Goal: Transaction & Acquisition: Purchase product/service

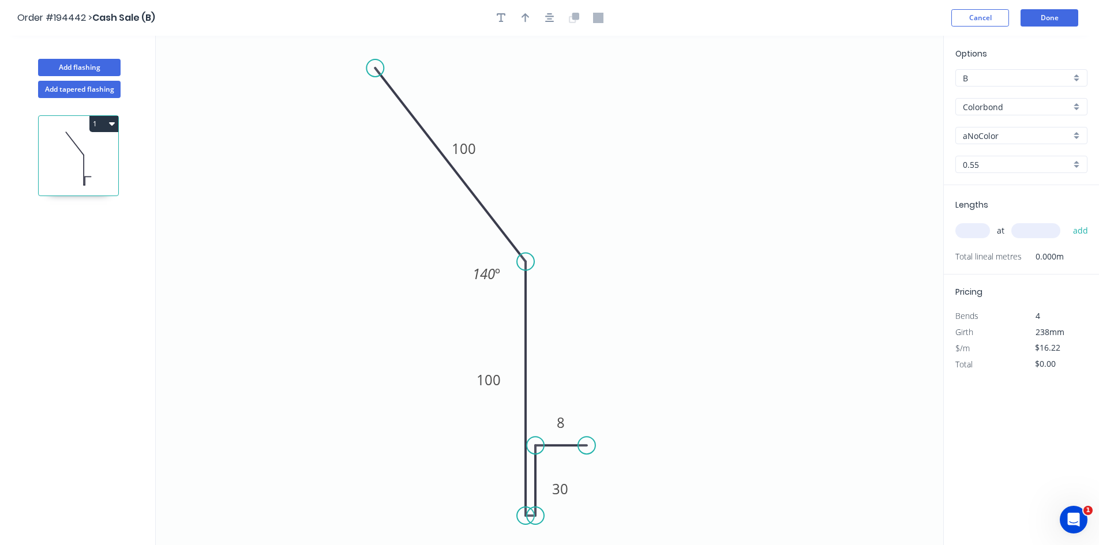
drag, startPoint x: 981, startPoint y: 95, endPoint x: 986, endPoint y: 100, distance: 6.9
click at [982, 96] on div "Options B B Colorbond Colorbond Colorbond (Premium) Colorbond Coolmax Colorbond…" at bounding box center [1021, 116] width 155 height 138
click at [994, 106] on input "Colorbond" at bounding box center [1017, 107] width 108 height 12
click at [1013, 215] on div "Zincalume" at bounding box center [1021, 207] width 131 height 20
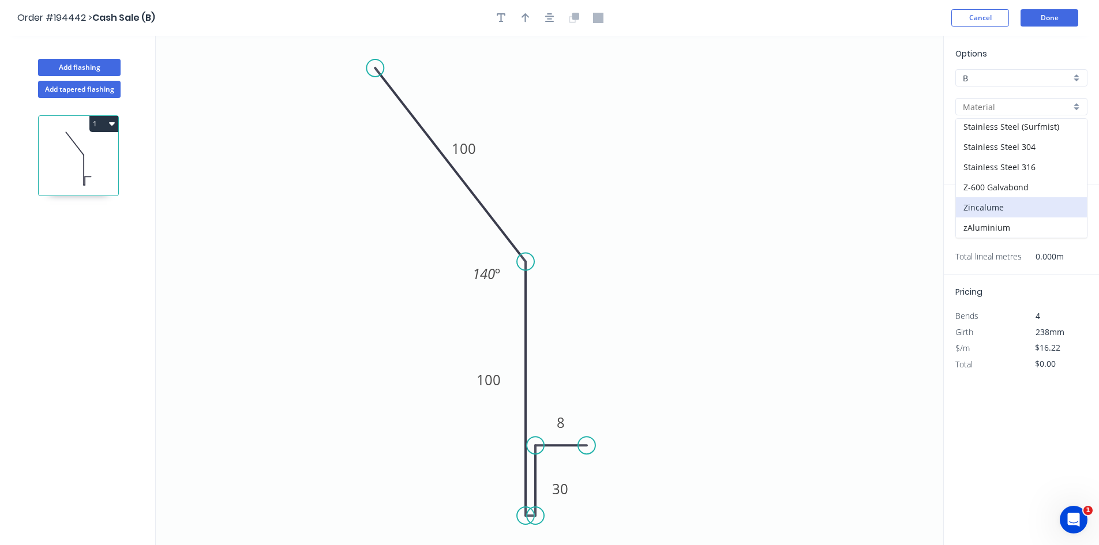
type input "Zincalume"
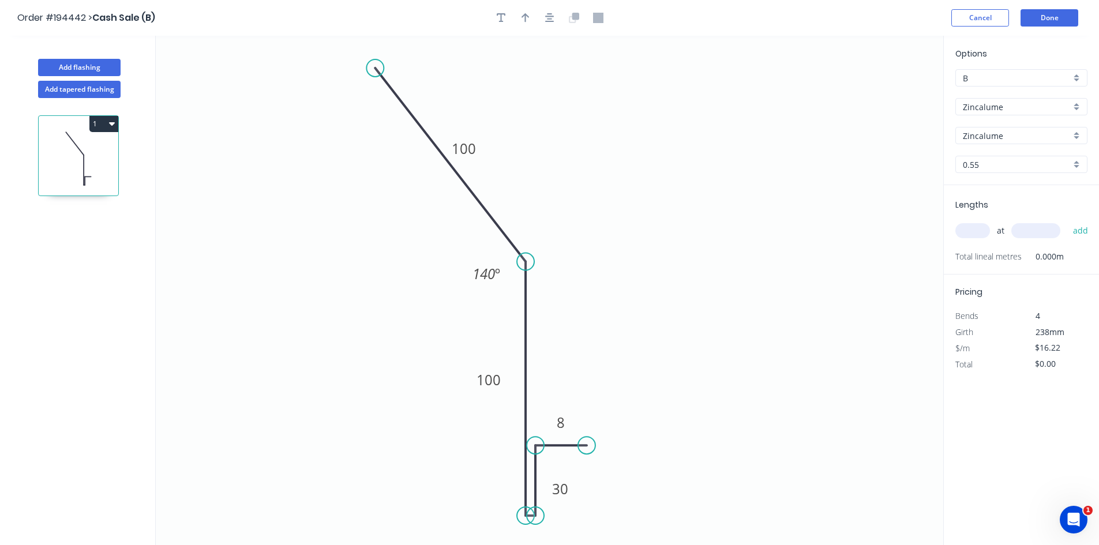
type input "$15.22"
click at [977, 249] on span "Total lineal metres" at bounding box center [989, 257] width 66 height 16
click at [978, 240] on div "at add" at bounding box center [1023, 231] width 134 height 20
drag, startPoint x: 1001, startPoint y: 226, endPoint x: 998, endPoint y: 234, distance: 8.0
click at [998, 233] on span "at" at bounding box center [1001, 231] width 8 height 16
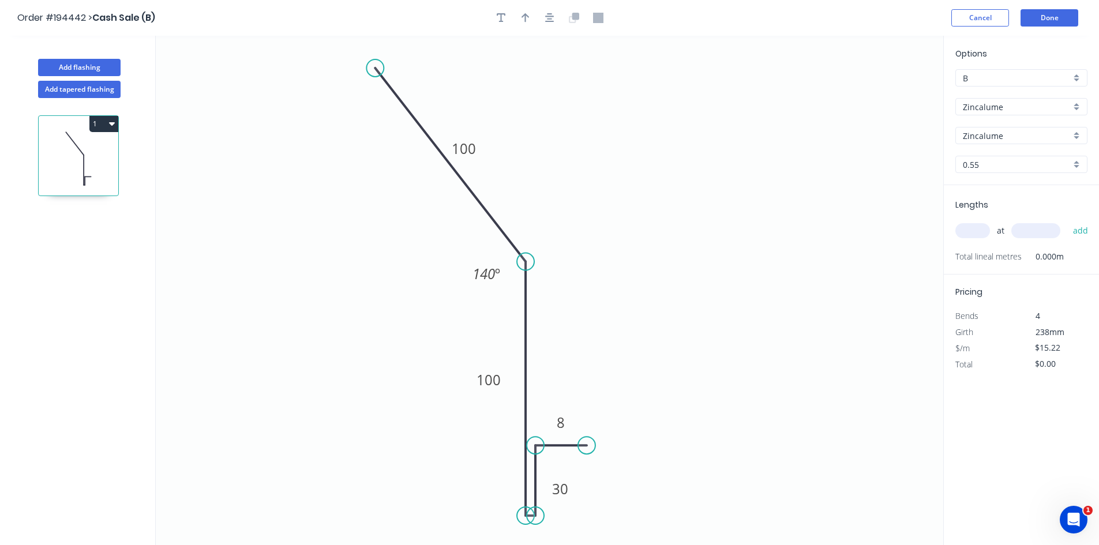
click at [978, 229] on input "text" at bounding box center [973, 230] width 35 height 15
click at [972, 234] on input "text" at bounding box center [973, 230] width 35 height 15
type input "1"
type input "4000"
click at [1068, 221] on button "add" at bounding box center [1081, 231] width 27 height 20
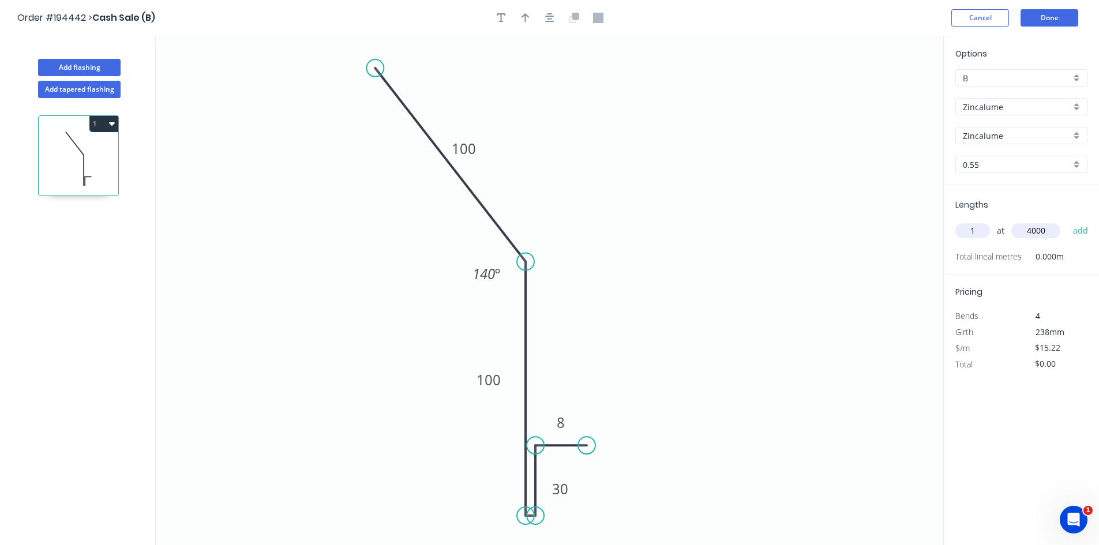
type input "$60.88"
type input "2"
type input "3200"
click at [1068, 221] on button "add" at bounding box center [1081, 231] width 27 height 20
type input "$158.29"
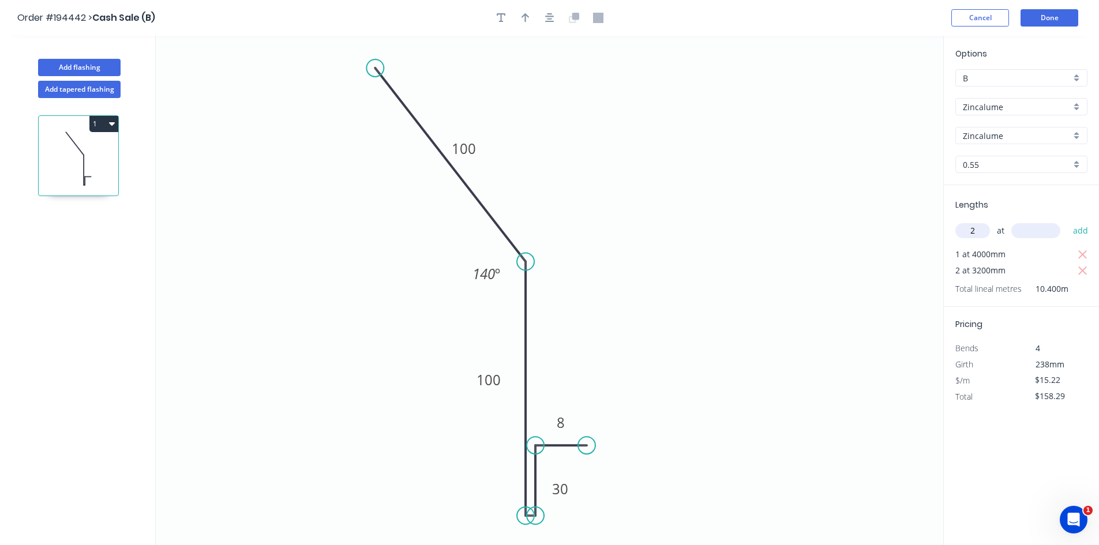
type input "2"
type input "4500"
click at [1068, 221] on button "add" at bounding box center [1081, 231] width 27 height 20
type input "$295.27"
click at [1043, 18] on button "Done" at bounding box center [1050, 17] width 58 height 17
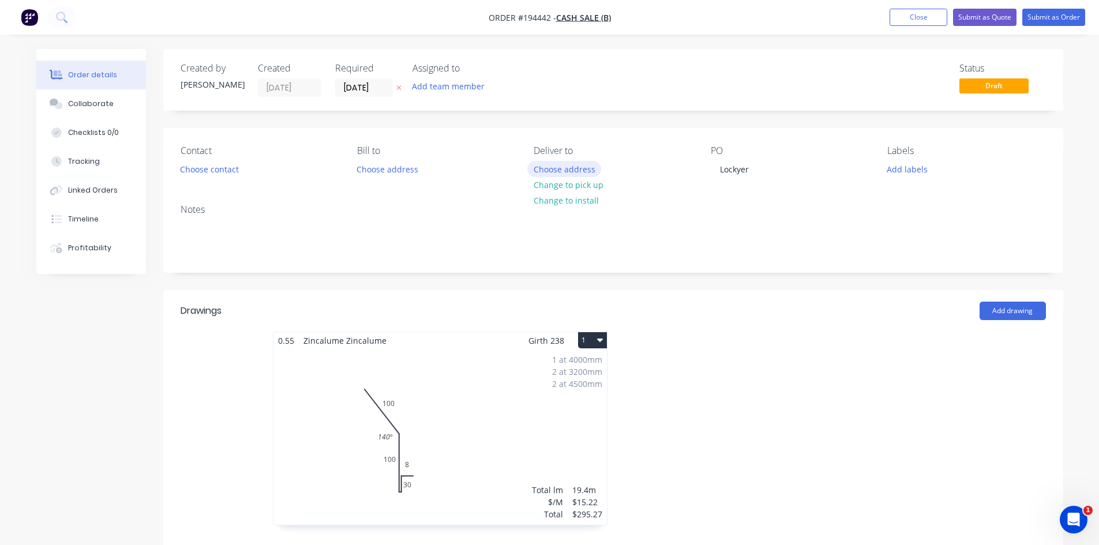
click at [575, 167] on button "Choose address" at bounding box center [564, 169] width 74 height 16
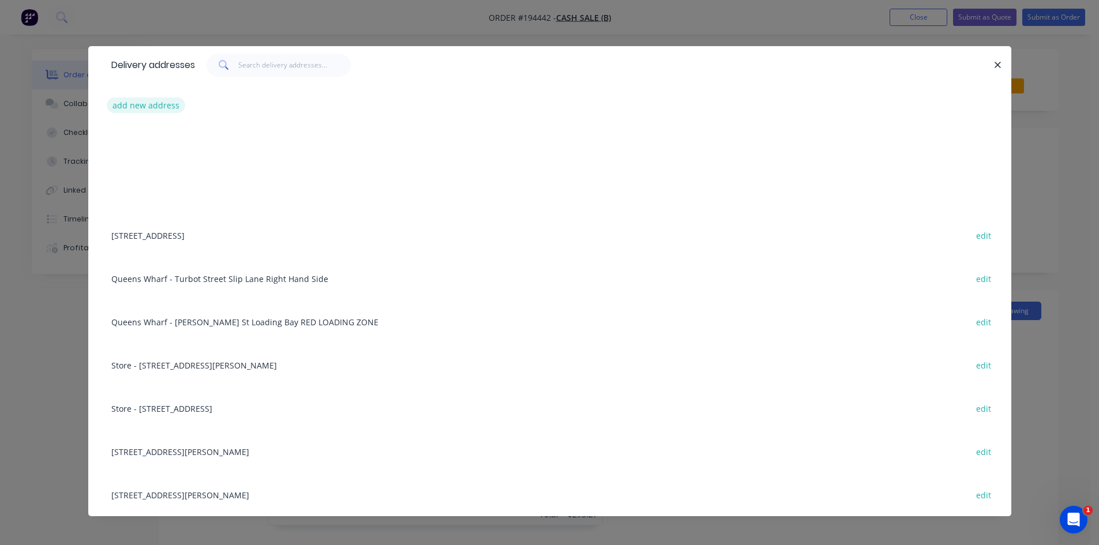
click at [137, 112] on button "add new address" at bounding box center [146, 106] width 79 height 16
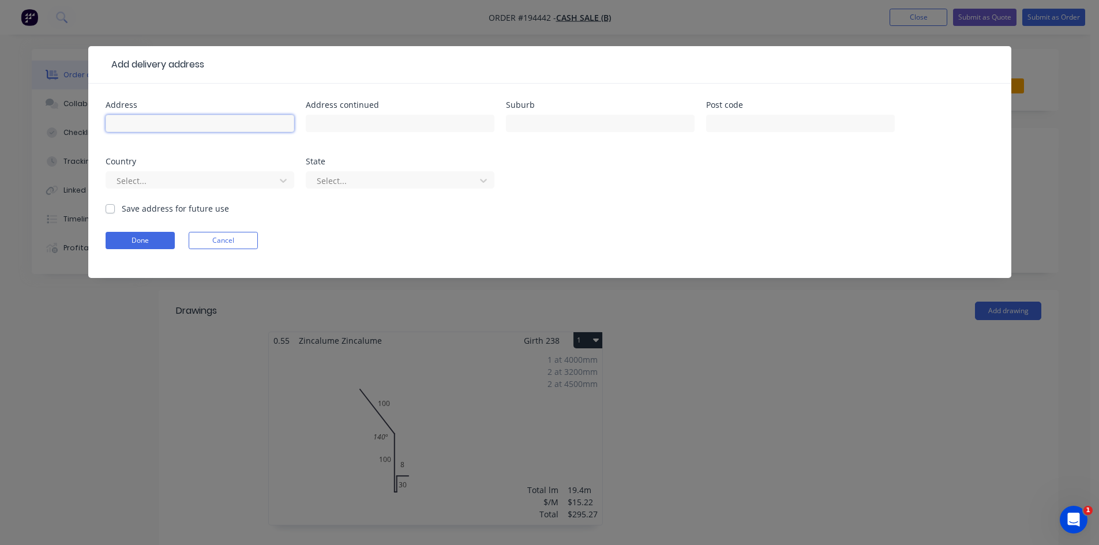
click at [182, 123] on input "text" at bounding box center [200, 123] width 189 height 17
type input "[STREET_ADDRESS][PERSON_NAME]"
type input "Sherwood"
click button "Done" at bounding box center [140, 240] width 69 height 17
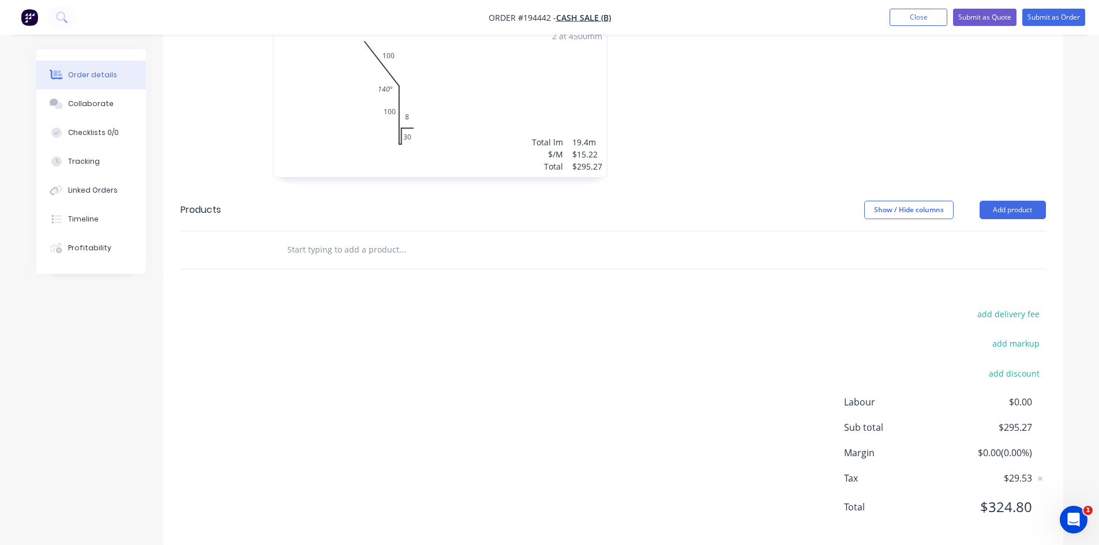
scroll to position [385, 0]
drag, startPoint x: 1017, startPoint y: 191, endPoint x: 1013, endPoint y: 207, distance: 16.0
click at [1017, 197] on button "Add product" at bounding box center [1013, 206] width 66 height 18
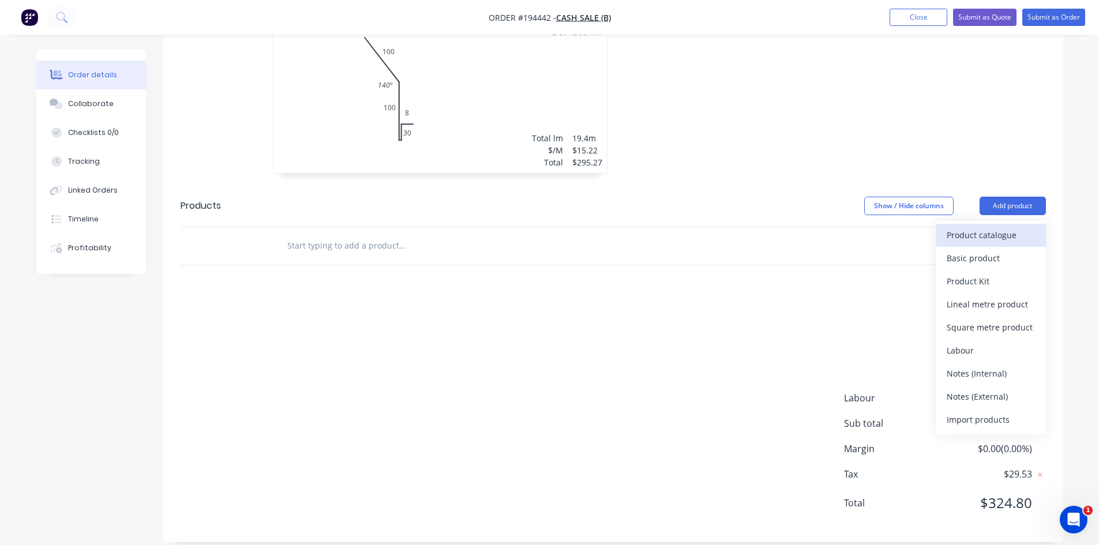
click at [1002, 232] on button "Product catalogue" at bounding box center [992, 235] width 110 height 23
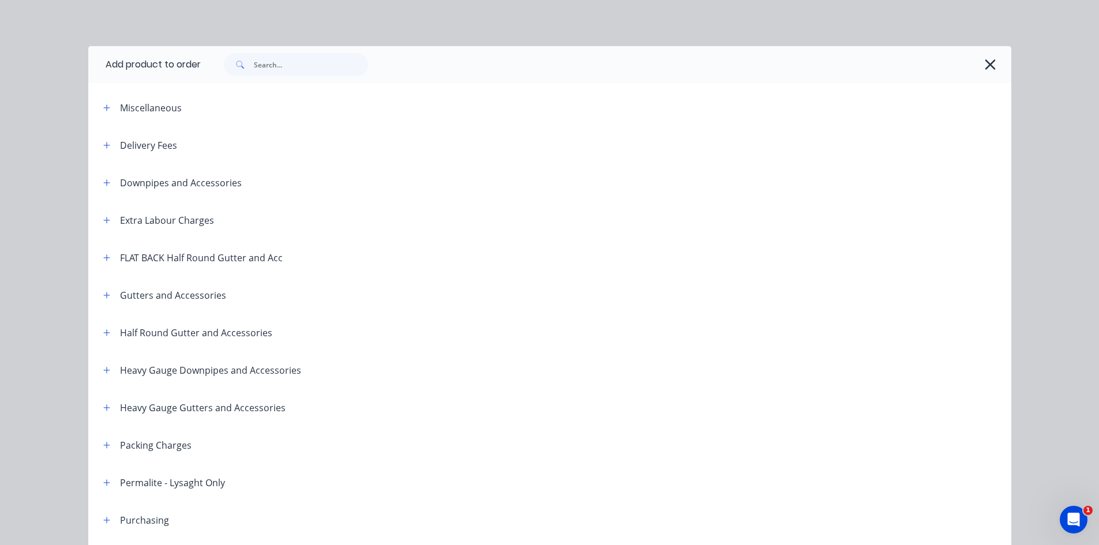
click at [120, 148] on div "Delivery Fees" at bounding box center [148, 145] width 57 height 14
click at [103, 147] on icon "button" at bounding box center [106, 145] width 7 height 8
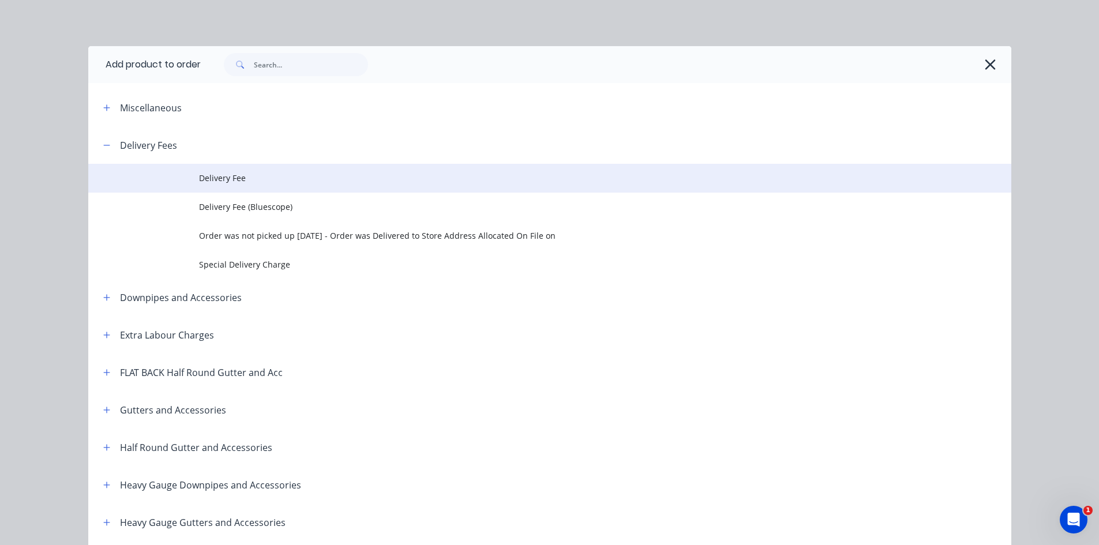
click at [457, 185] on td "Delivery Fee" at bounding box center [605, 178] width 813 height 29
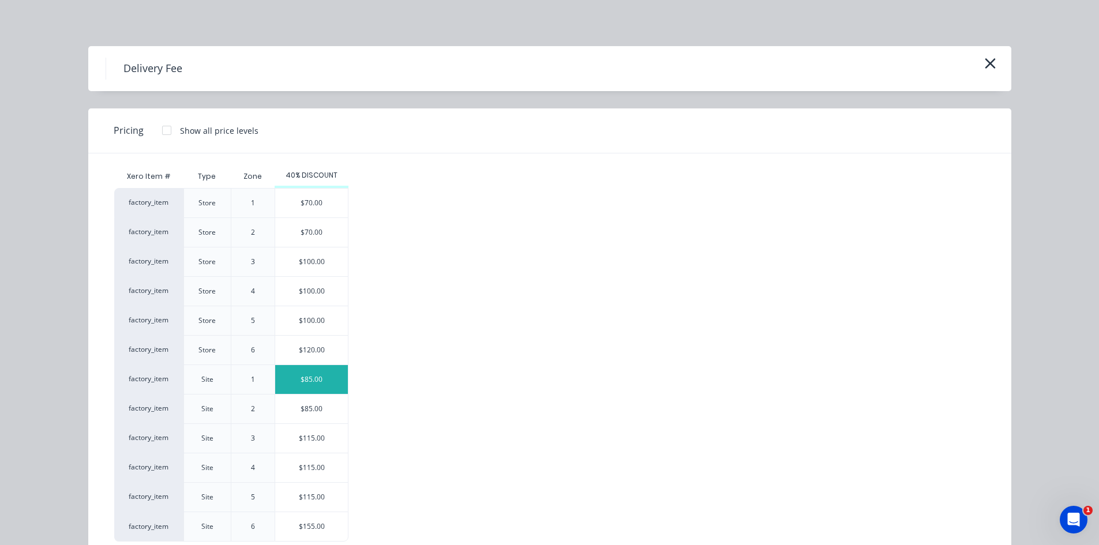
click at [330, 381] on div "$85.00" at bounding box center [311, 379] width 73 height 29
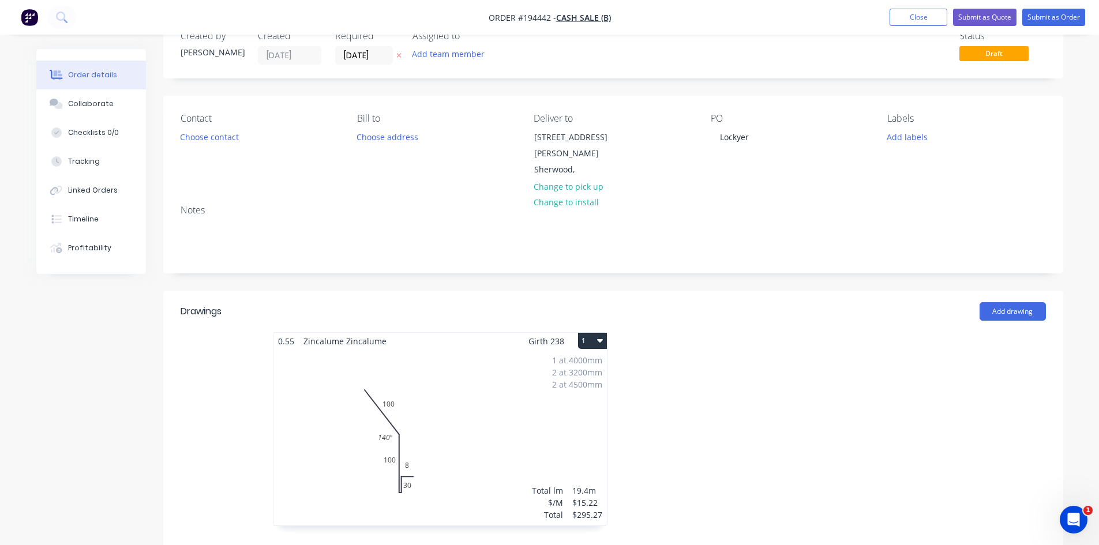
scroll to position [0, 0]
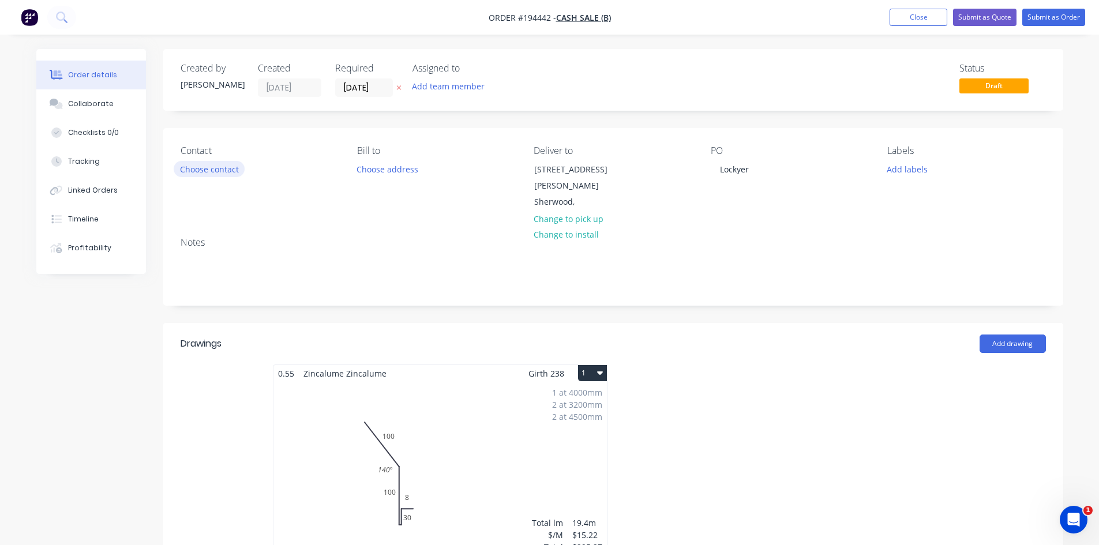
click at [212, 174] on button "Choose contact" at bounding box center [209, 169] width 71 height 16
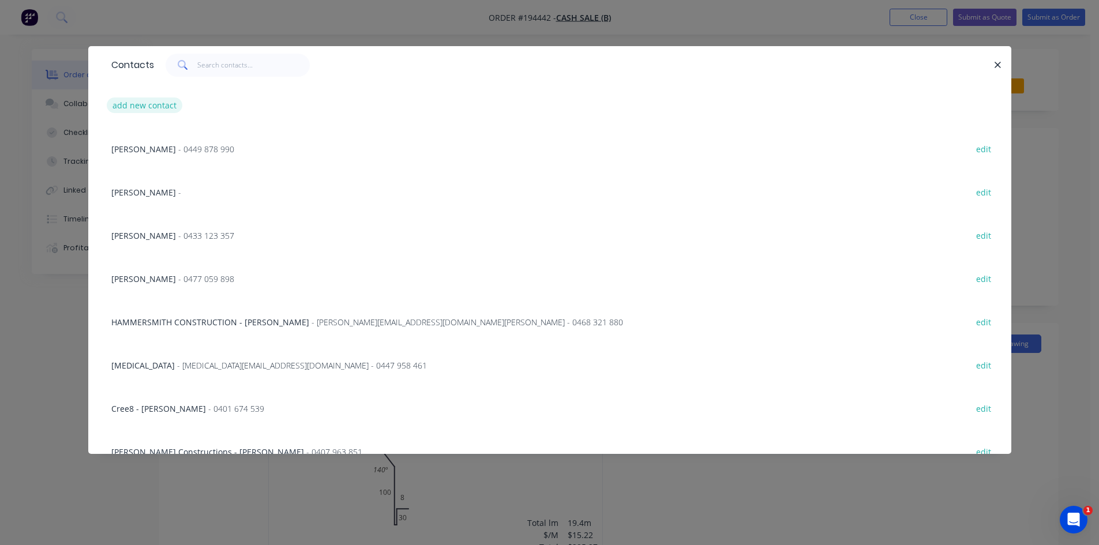
click at [144, 110] on button "add new contact" at bounding box center [145, 106] width 76 height 16
select select "AU"
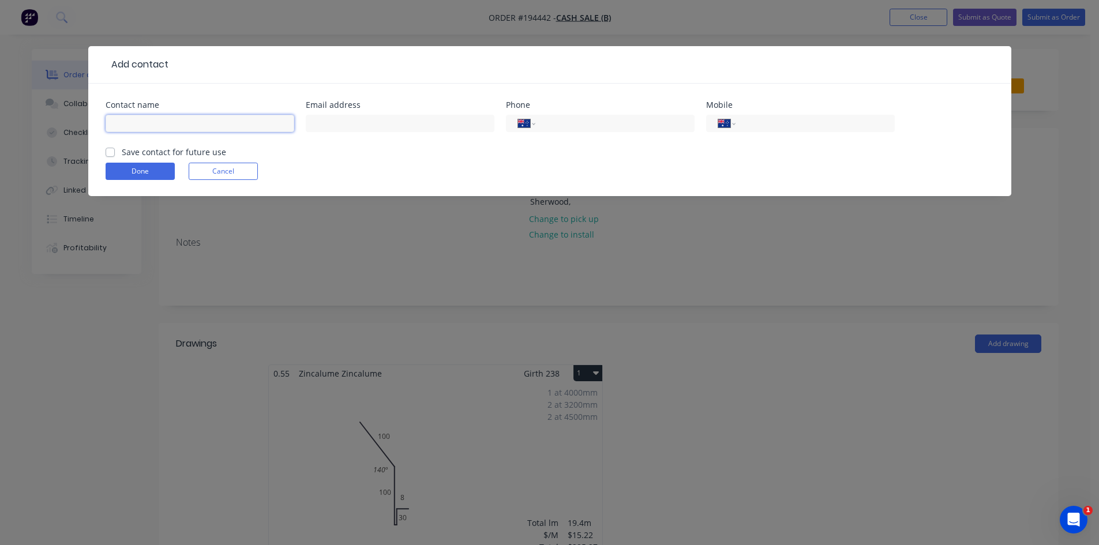
drag, startPoint x: 153, startPoint y: 130, endPoint x: 173, endPoint y: 131, distance: 19.7
click at [153, 130] on input "text" at bounding box center [200, 123] width 189 height 17
type input "[PERSON_NAME]"
click at [785, 121] on input "tel" at bounding box center [813, 123] width 138 height 13
type input "0432 645 449"
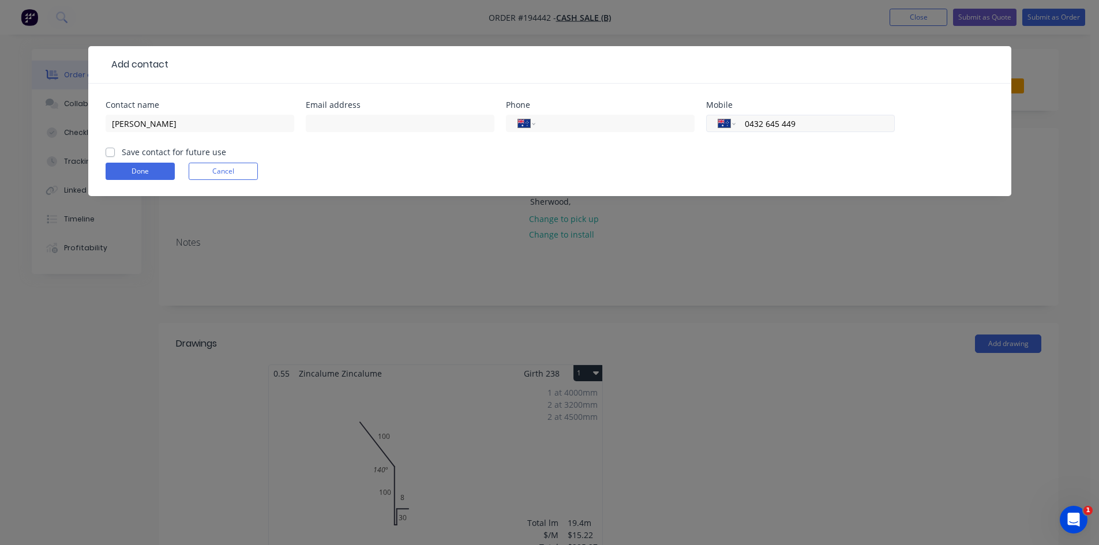
click button "Done" at bounding box center [140, 171] width 69 height 17
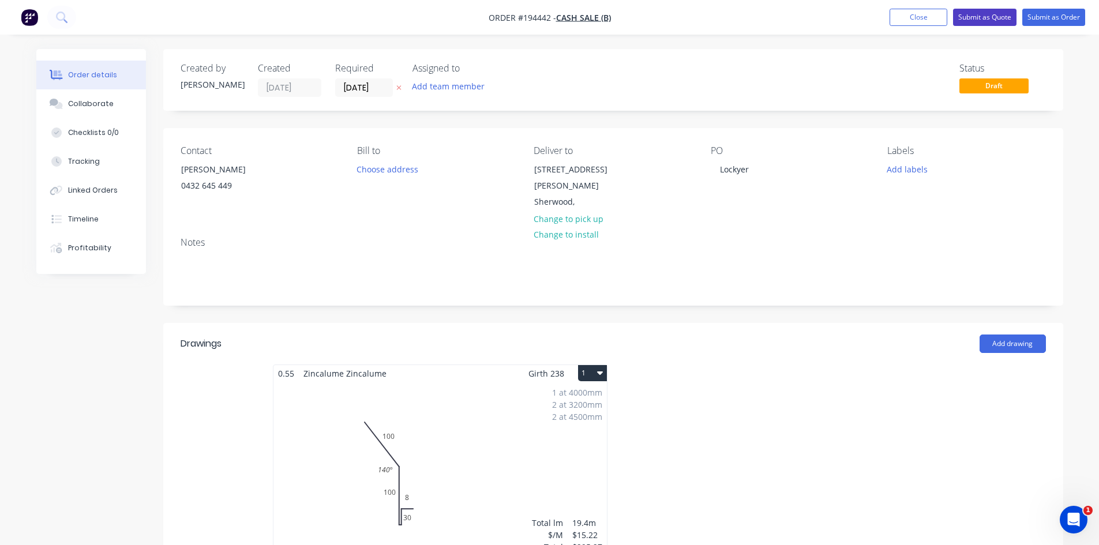
click at [994, 25] on button "Submit as Quote" at bounding box center [984, 17] width 63 height 17
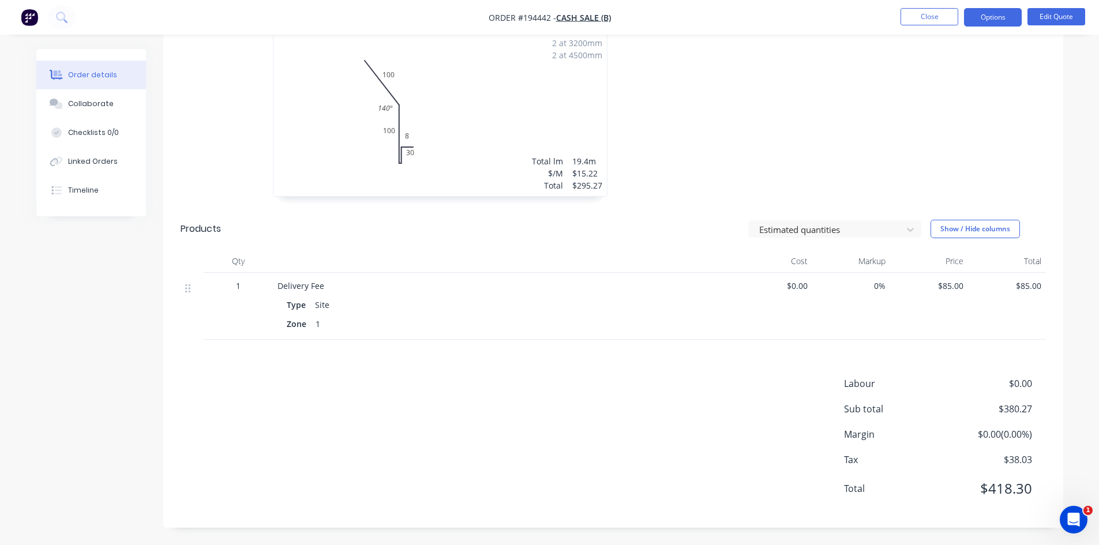
scroll to position [151, 0]
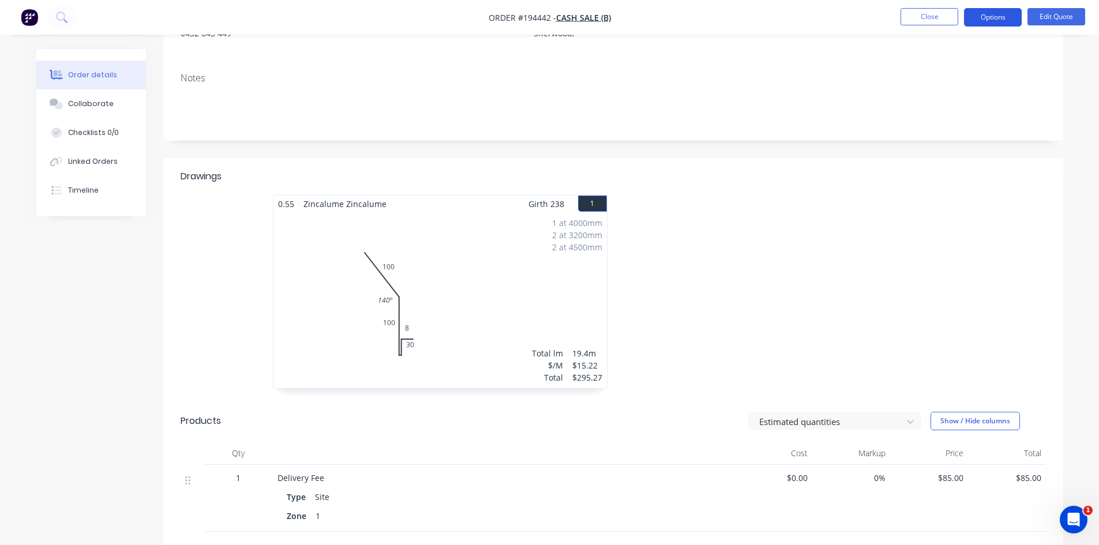
click at [989, 13] on button "Options" at bounding box center [993, 17] width 58 height 18
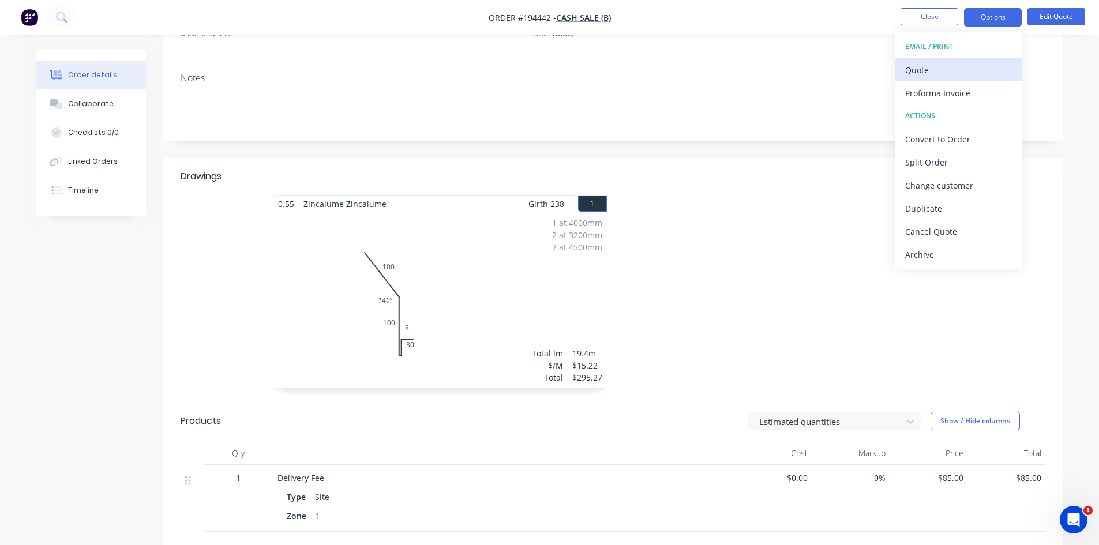
click at [947, 68] on div "Quote" at bounding box center [958, 70] width 106 height 17
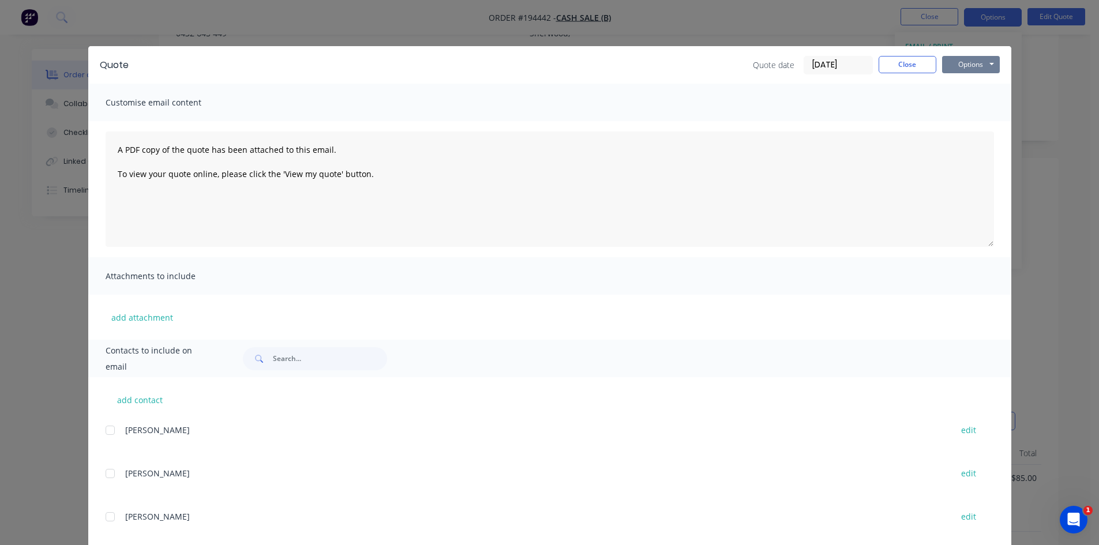
click at [965, 69] on button "Options" at bounding box center [971, 64] width 58 height 17
click at [968, 84] on button "Preview" at bounding box center [979, 85] width 74 height 19
click at [911, 65] on button "Close" at bounding box center [908, 64] width 58 height 17
